Goal: Task Accomplishment & Management: Manage account settings

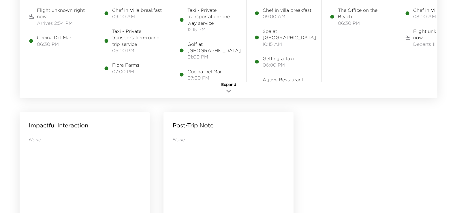
scroll to position [433, 0]
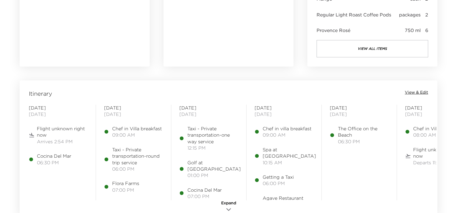
scroll to position [375, 0]
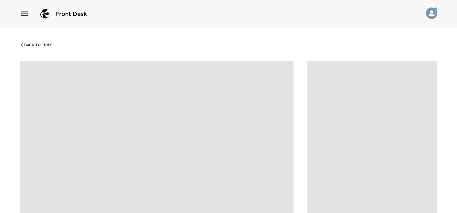
scroll to position [144, 0]
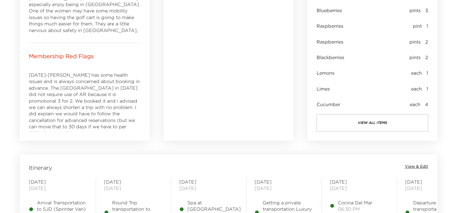
scroll to position [413, 0]
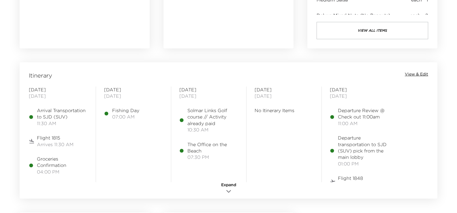
scroll to position [433, 0]
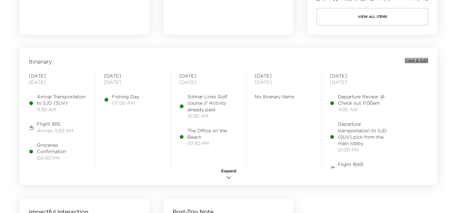
click at [414, 61] on span "View & Edit" at bounding box center [416, 61] width 23 height 6
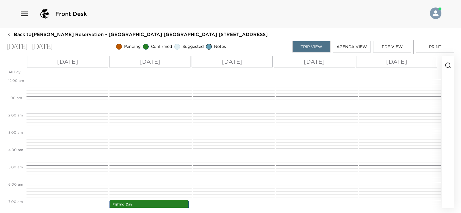
scroll to position [121, 0]
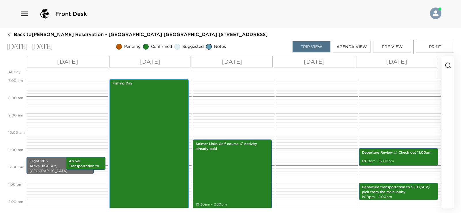
click at [162, 125] on div "Fishing Day 7:00am - 8:00pm" at bounding box center [149, 191] width 76 height 223
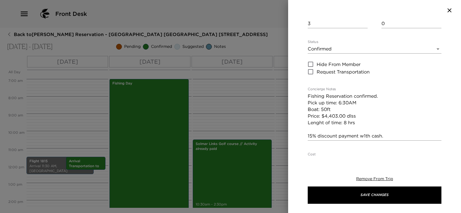
scroll to position [58, 0]
click at [261, 117] on div at bounding box center [230, 106] width 461 height 213
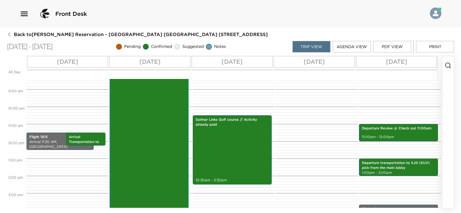
scroll to position [85, 0]
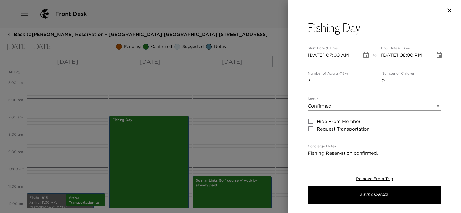
click at [411, 55] on input "10/06/2025 08:00 PM" at bounding box center [407, 55] width 50 height 9
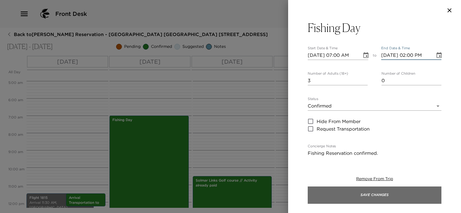
type input "10/06/2025 02:00 PM"
click at [382, 192] on button "Save Changes" at bounding box center [375, 195] width 134 height 17
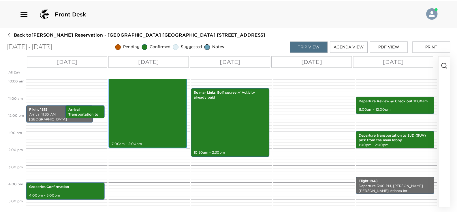
scroll to position [173, 0]
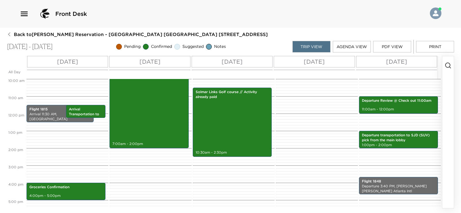
click at [382, 48] on button "PDF View" at bounding box center [393, 47] width 38 height 12
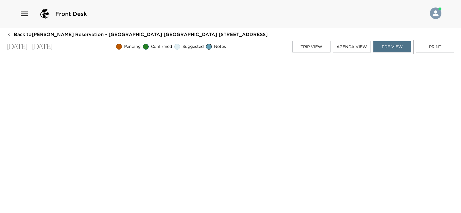
click at [9, 35] on icon "button" at bounding box center [9, 34] width 5 height 5
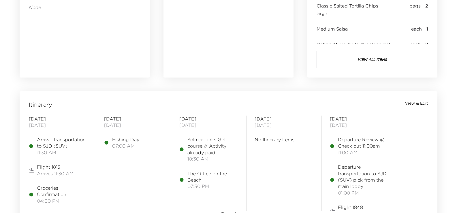
scroll to position [433, 0]
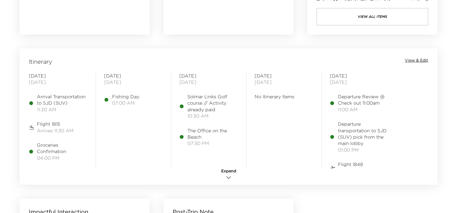
click at [422, 60] on span "View & Edit" at bounding box center [416, 61] width 23 height 6
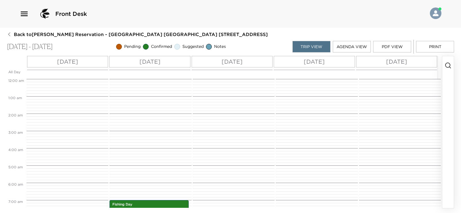
scroll to position [121, 0]
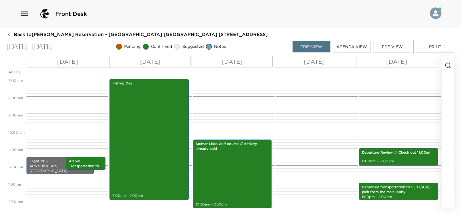
click at [233, 166] on div "Solmar Links Golf course // Activity already paid 10:30am - 2:30pm" at bounding box center [233, 173] width 76 height 67
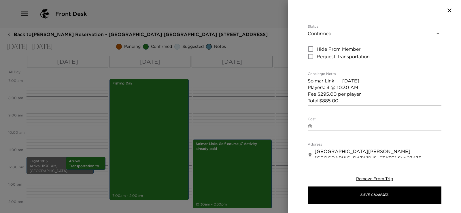
scroll to position [87, 0]
drag, startPoint x: 309, startPoint y: 94, endPoint x: 355, endPoint y: 99, distance: 46.1
click at [355, 99] on textarea "Solmar Link 2025-10-07 Players: 3 @ 10:30 AM Fee $295.00 per player. Total $885…" at bounding box center [375, 90] width 134 height 27
click at [337, 127] on textarea "Cost" at bounding box center [378, 126] width 127 height 7
paste textarea "Fee $295.00 per player. Total $885.00"
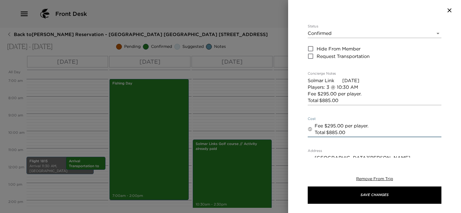
type textarea "Fee $295.00 per player. Total $885.00"
drag, startPoint x: 308, startPoint y: 95, endPoint x: 354, endPoint y: 100, distance: 46.8
click at [354, 100] on textarea "Solmar Link 2025-10-07 Players: 3 @ 10:30 AM Fee $295.00 per player. Total $885…" at bounding box center [375, 90] width 134 height 27
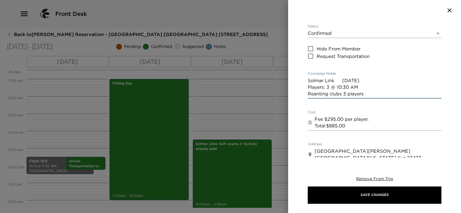
type textarea "Solmar Link 2025-10-07 Players: 3 @ 10:30 AM Reanting clubs 3 players"
click at [338, 127] on textarea "Fee $295.00 per player. Total $885.00" at bounding box center [378, 122] width 127 height 13
click at [351, 128] on textarea "Fee $295.00 per player. Total $885.00" at bounding box center [378, 122] width 127 height 13
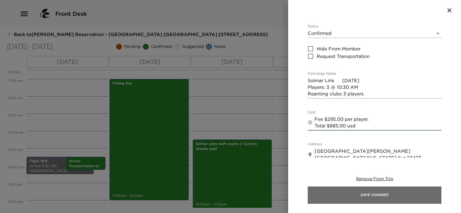
type textarea "Fee $295.00 per player. Total $885.00 usd"
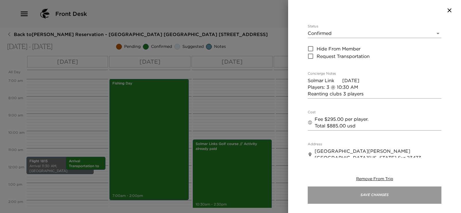
click at [363, 196] on button "Save Changes" at bounding box center [375, 195] width 134 height 17
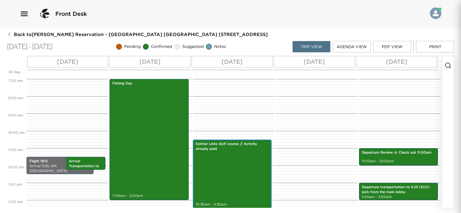
scroll to position [122, 0]
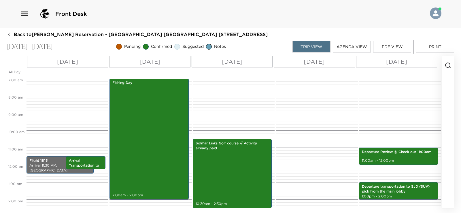
click at [394, 46] on button "PDF View" at bounding box center [393, 47] width 38 height 12
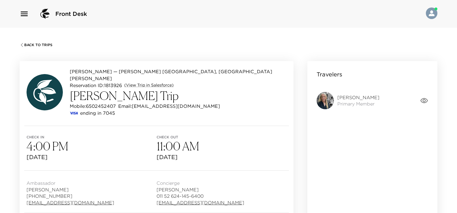
click at [22, 45] on icon "button" at bounding box center [22, 45] width 5 height 5
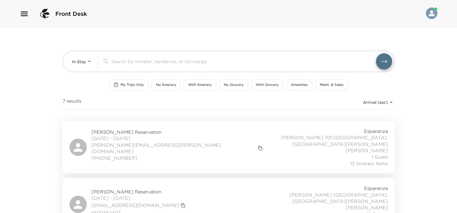
click at [132, 84] on span "My Trips Only" at bounding box center [132, 84] width 23 height 5
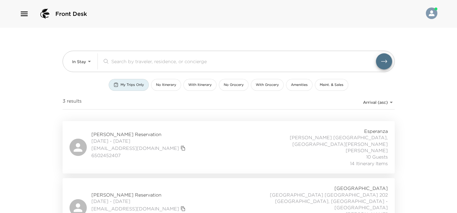
click at [196, 140] on div "Cindy Shove Reservation 09/29/2025 - 10/06/2025 cindyshove@gmail.com 6502452407…" at bounding box center [229, 147] width 318 height 39
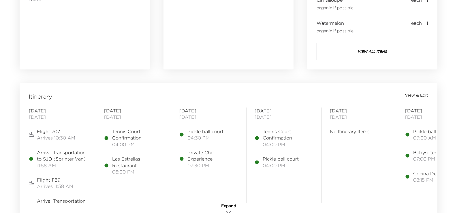
scroll to position [404, 0]
